Goal: Use online tool/utility: Use online tool/utility

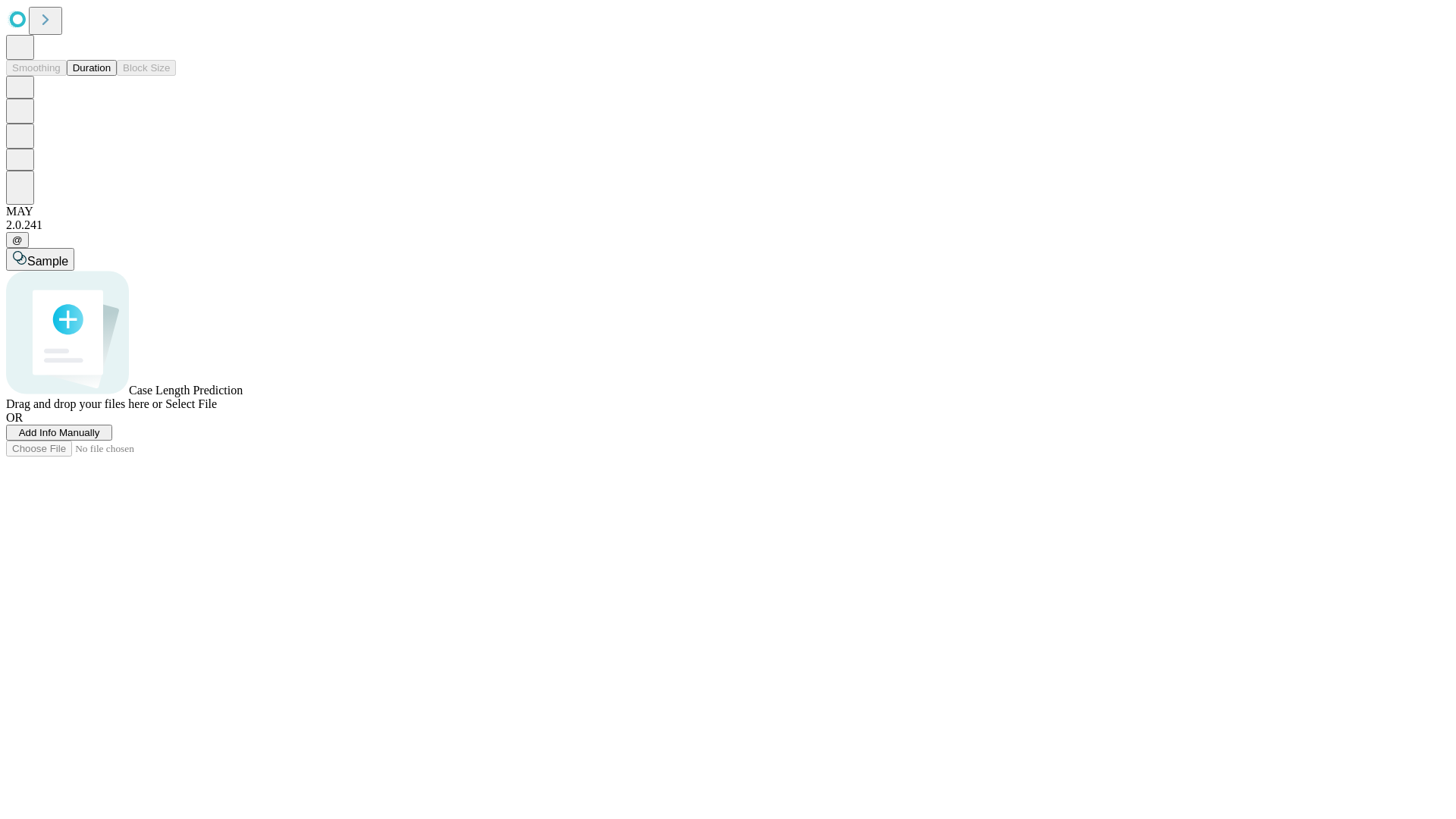
click at [100, 439] on span "Add Info Manually" at bounding box center [60, 433] width 81 height 12
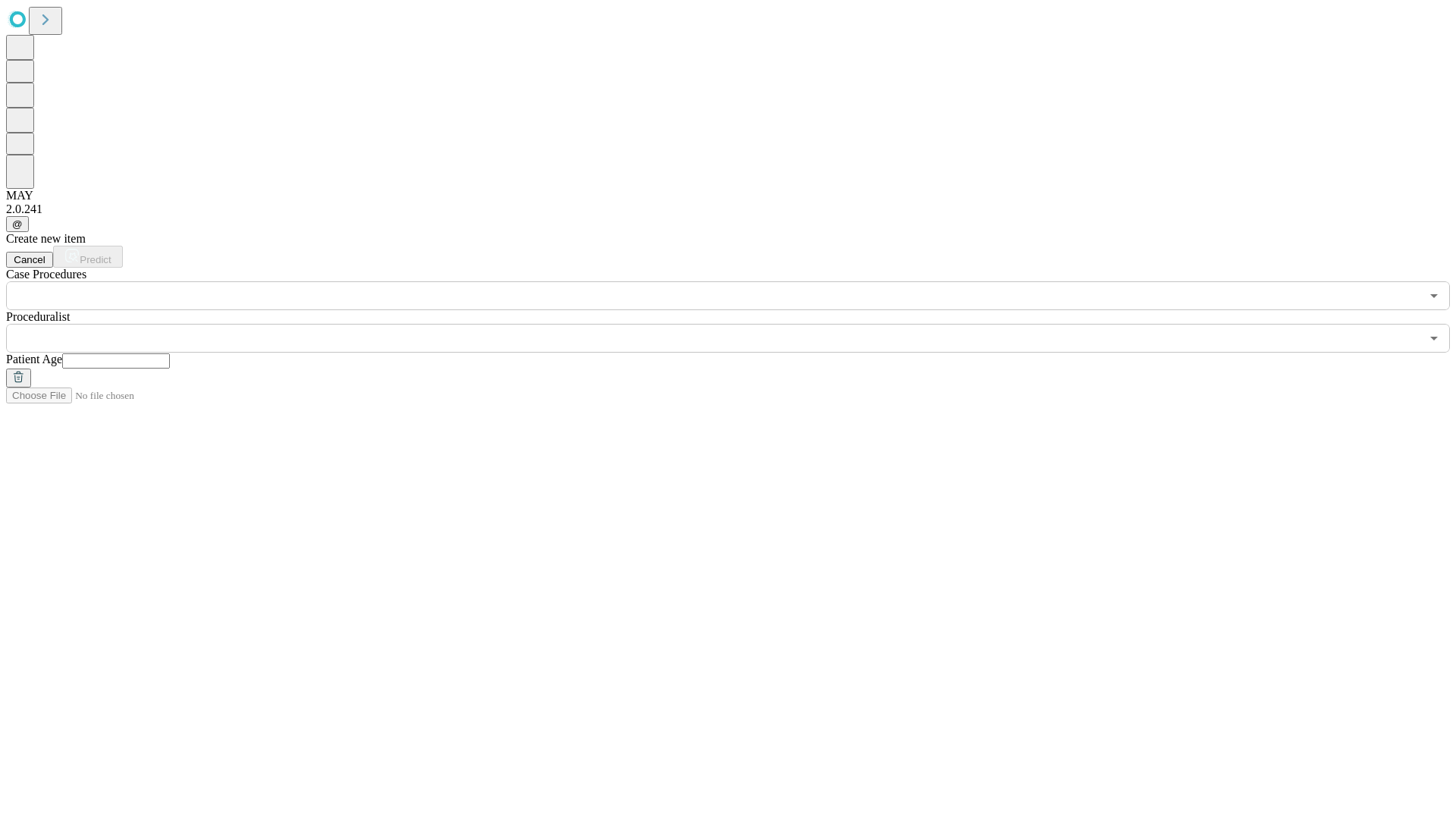
click at [169, 353] on input "text" at bounding box center [115, 361] width 107 height 15
type input "**"
click at [739, 323] on input "text" at bounding box center [713, 338] width 1414 height 29
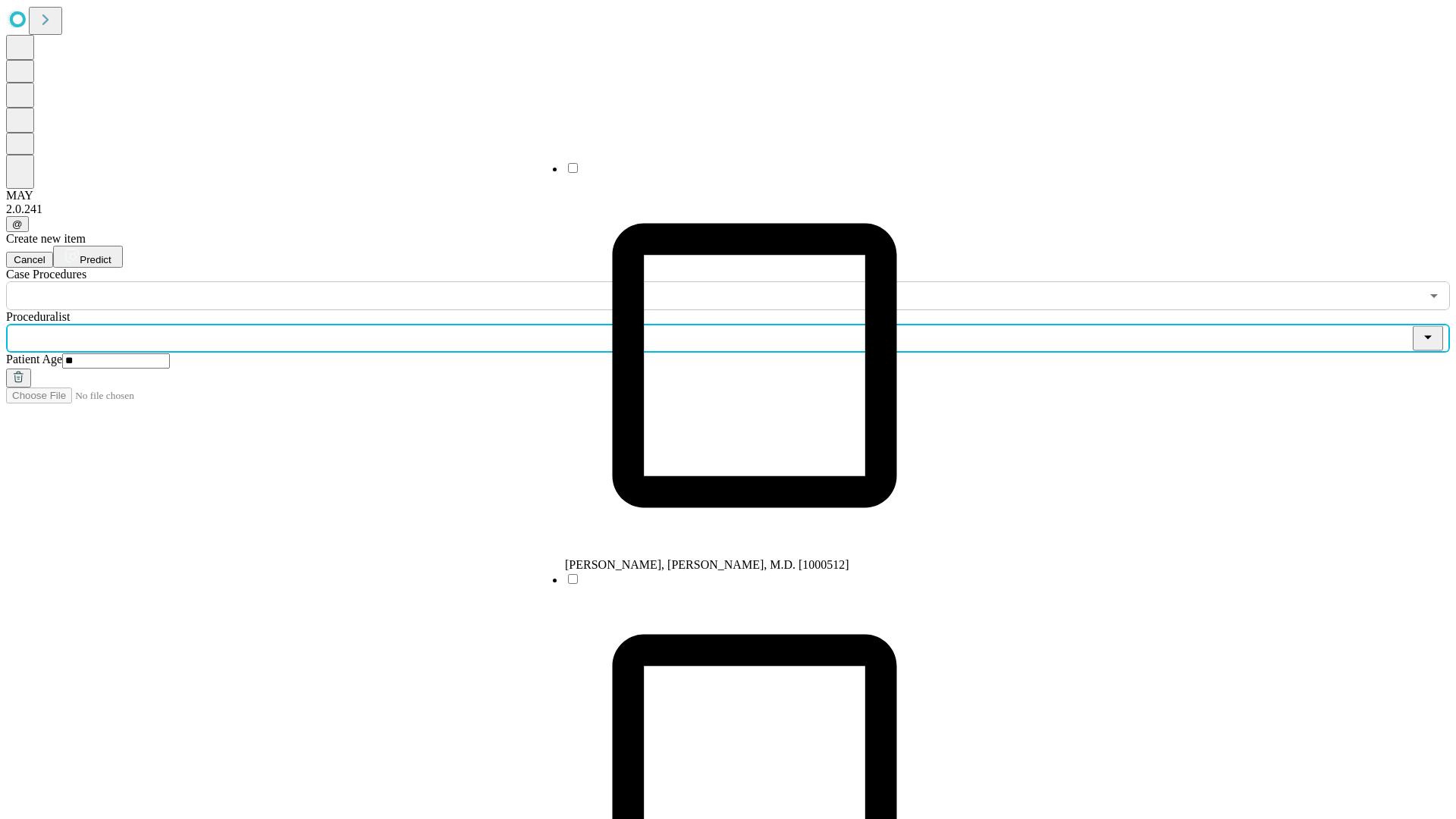
click at [740, 173] on li "[PERSON_NAME], [PERSON_NAME], M.D. [1000512]" at bounding box center [755, 366] width 379 height 411
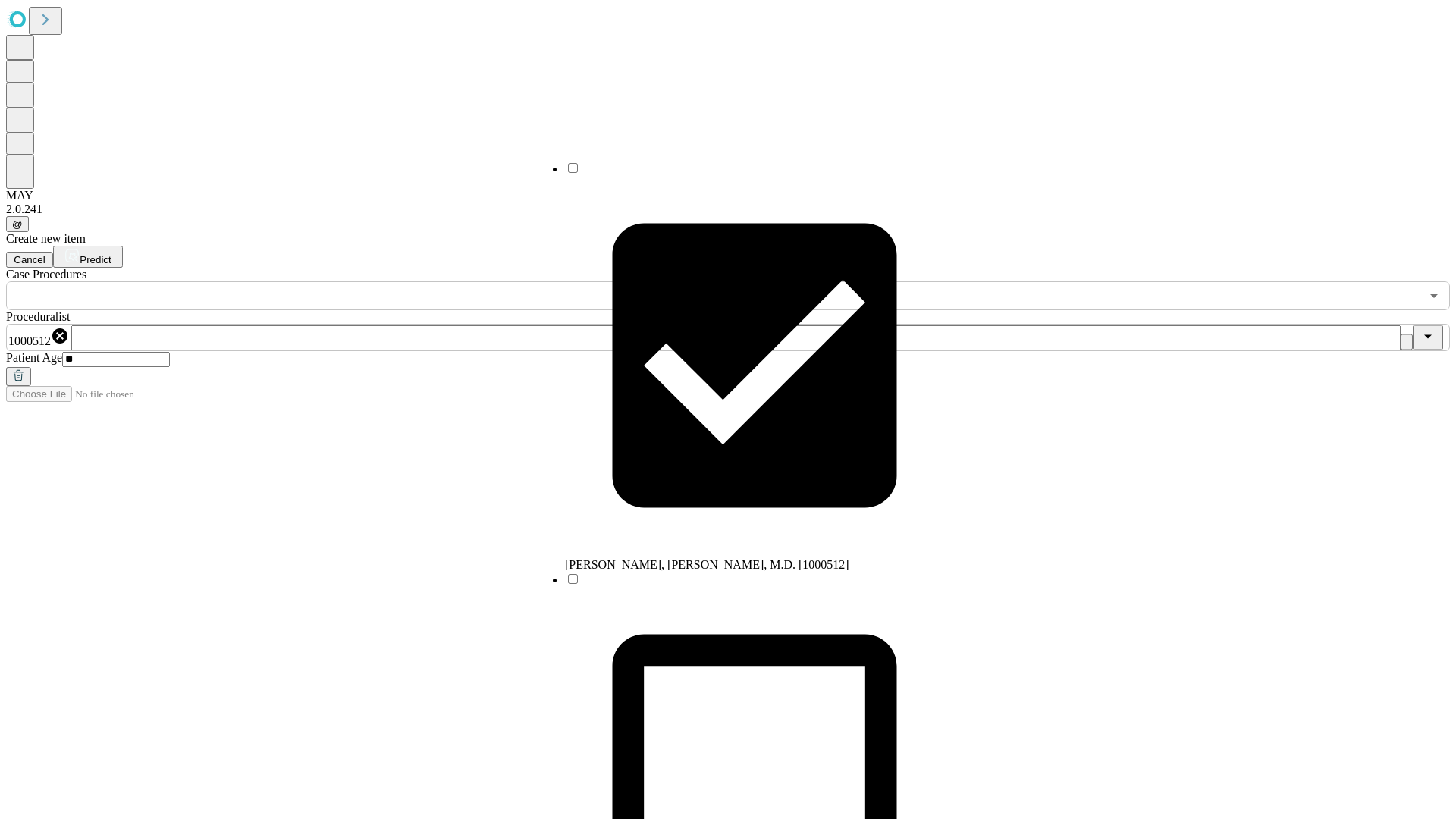
click at [318, 282] on input "text" at bounding box center [713, 296] width 1414 height 29
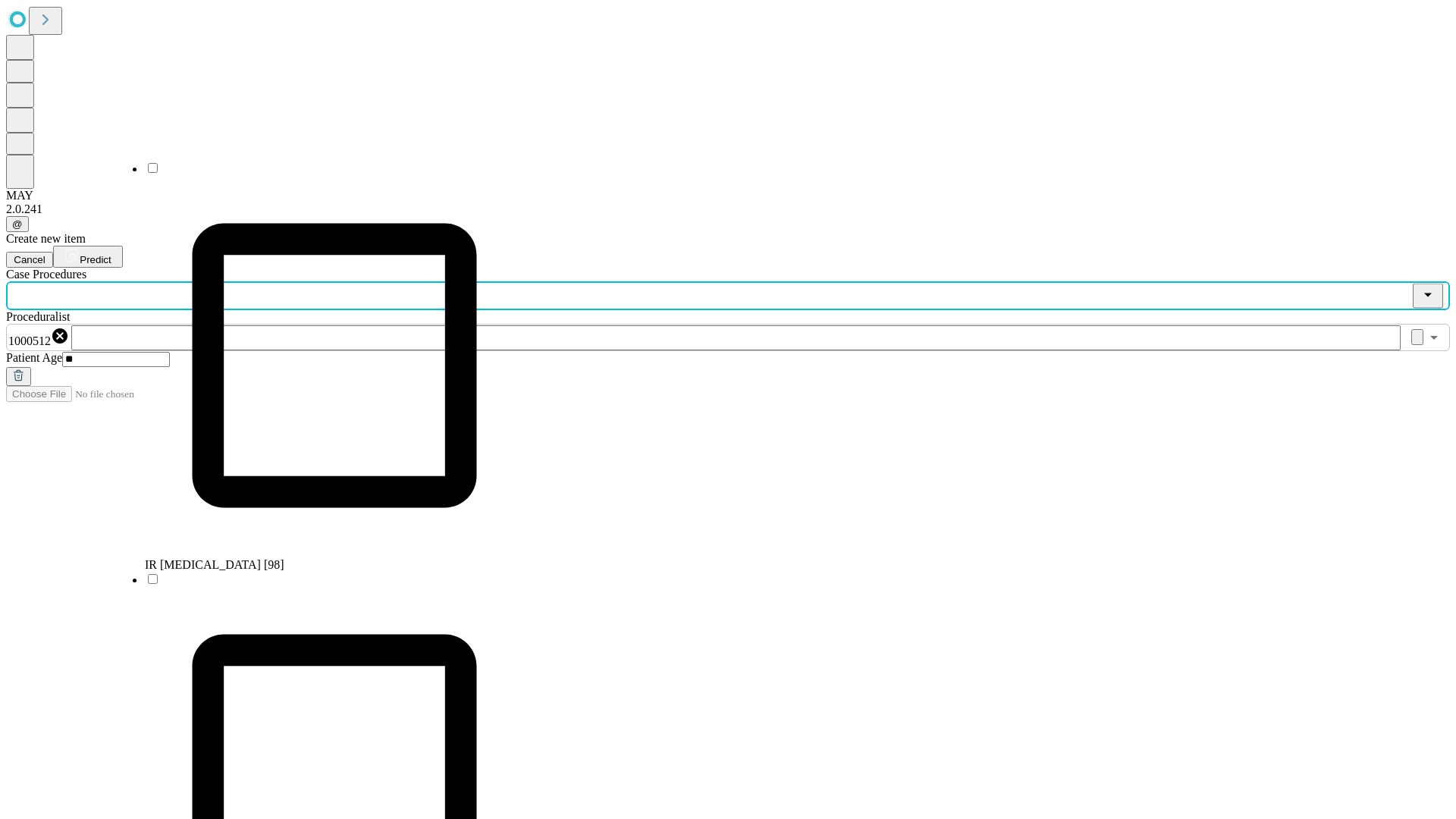
click at [319, 173] on li "IR [MEDICAL_DATA] [98]" at bounding box center [335, 366] width 379 height 411
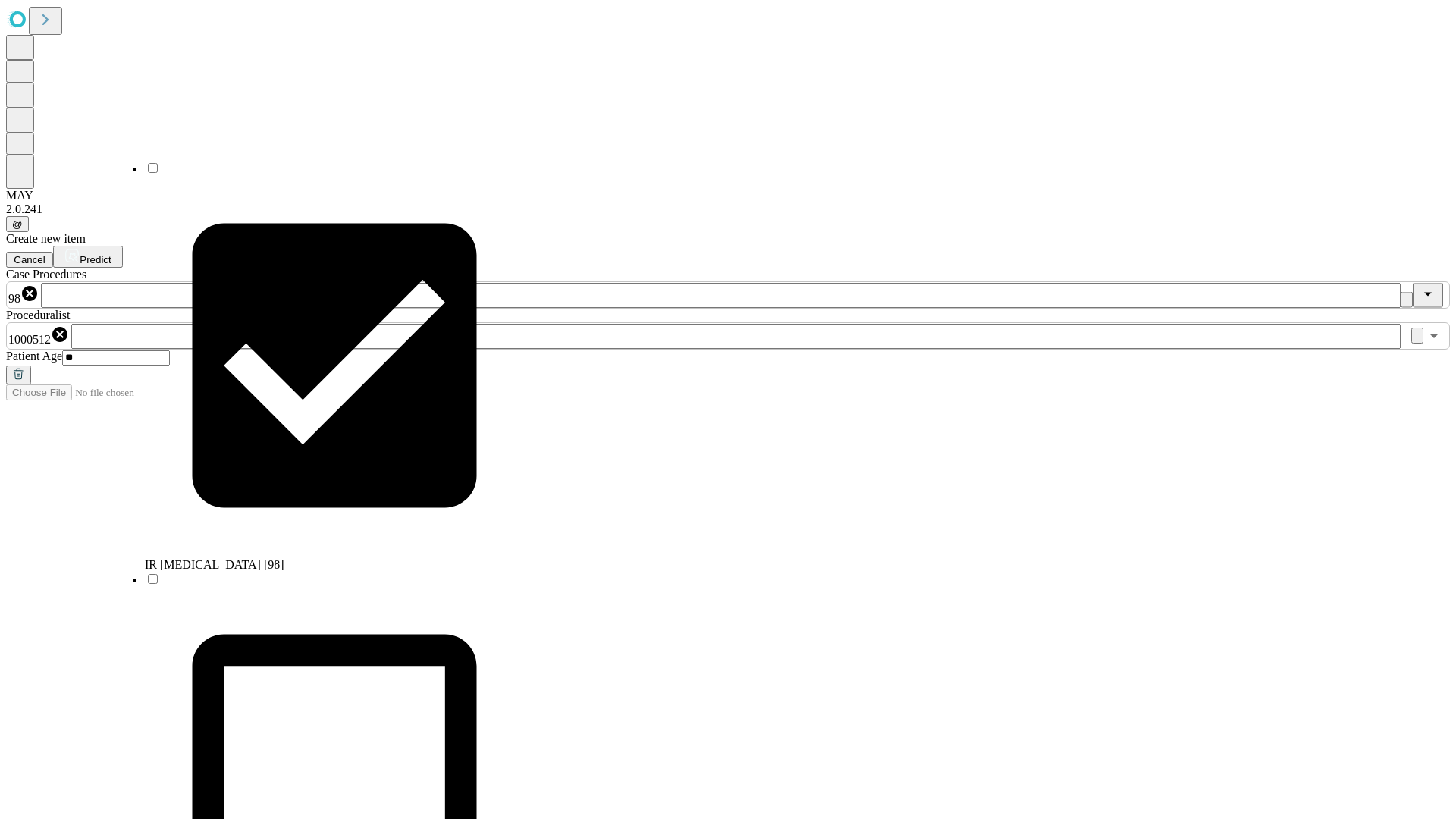
click at [110, 254] on span "Predict" at bounding box center [95, 259] width 31 height 12
